Goal: Find contact information: Find contact information

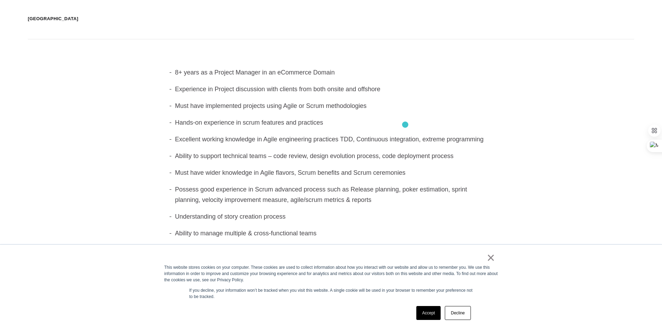
scroll to position [169, 0]
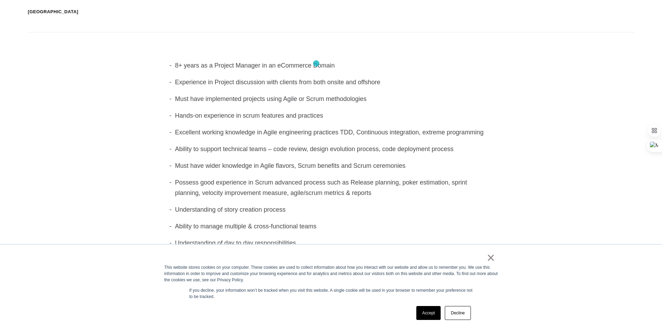
click at [316, 63] on li "8+ years as a Project Manager in an eCommerce Domain" at bounding box center [331, 65] width 323 height 10
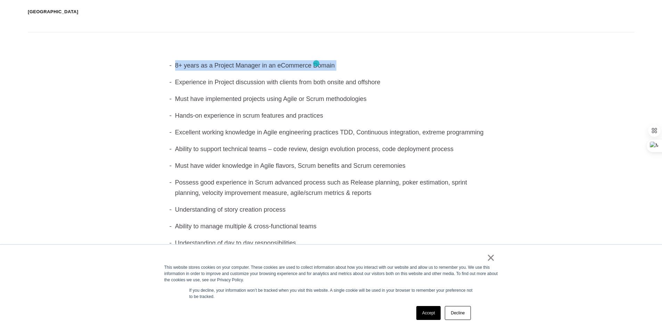
click at [316, 63] on li "8+ years as a Project Manager in an eCommerce Domain" at bounding box center [331, 65] width 323 height 10
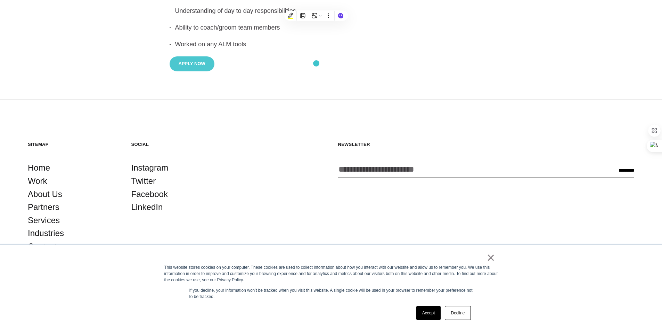
scroll to position [404, 0]
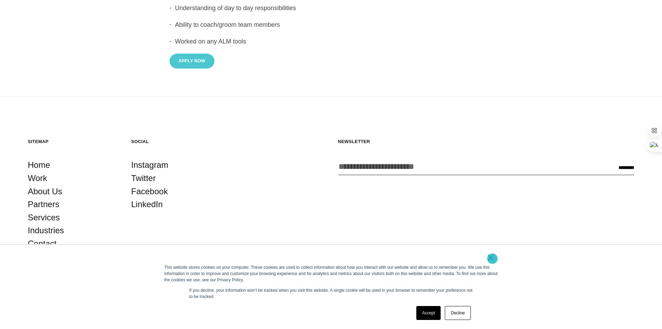
click at [493, 258] on link "×" at bounding box center [491, 257] width 8 height 6
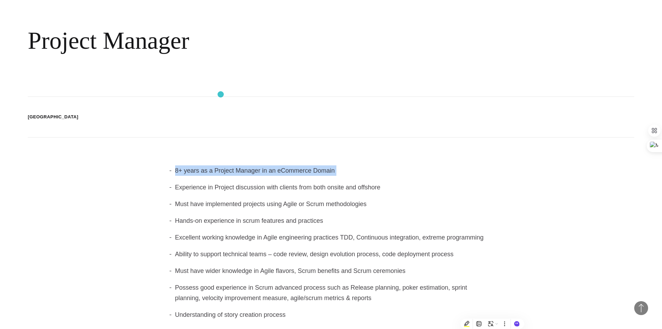
scroll to position [0, 0]
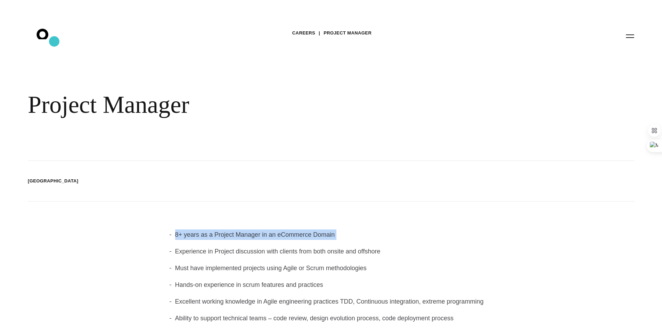
click at [54, 41] on icon ".st0{display:none;} .st1{display:inline;} .st2{font-family:'HelveticaNeue-Mediu…" at bounding box center [47, 36] width 45 height 18
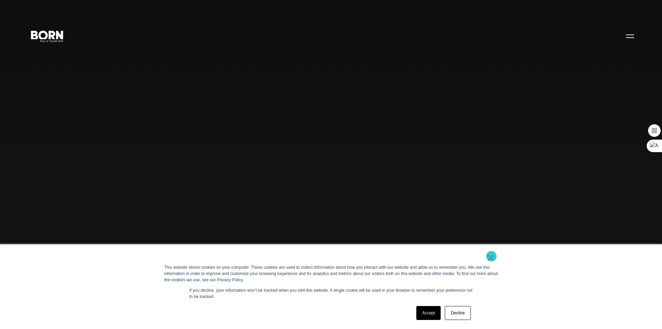
click at [492, 256] on link "×" at bounding box center [491, 257] width 8 height 6
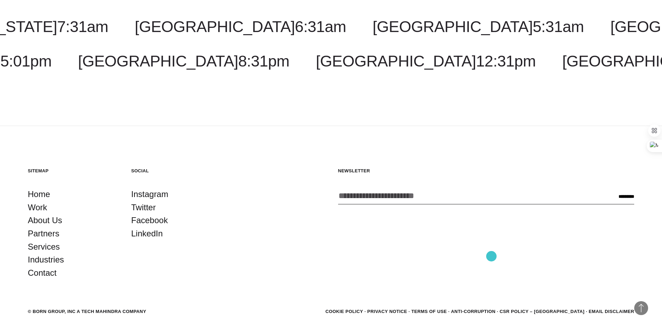
scroll to position [2252, 0]
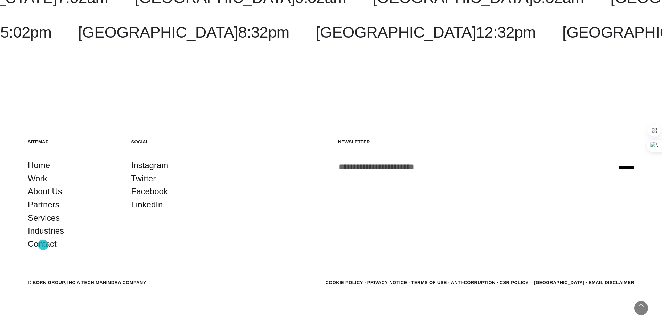
click at [43, 244] on link "Contact" at bounding box center [42, 243] width 29 height 13
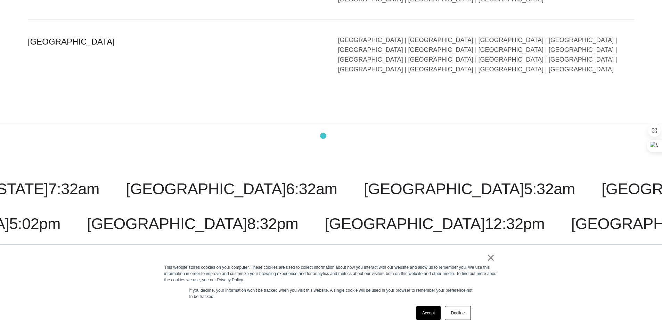
scroll to position [1746, 0]
